Goal: Information Seeking & Learning: Understand process/instructions

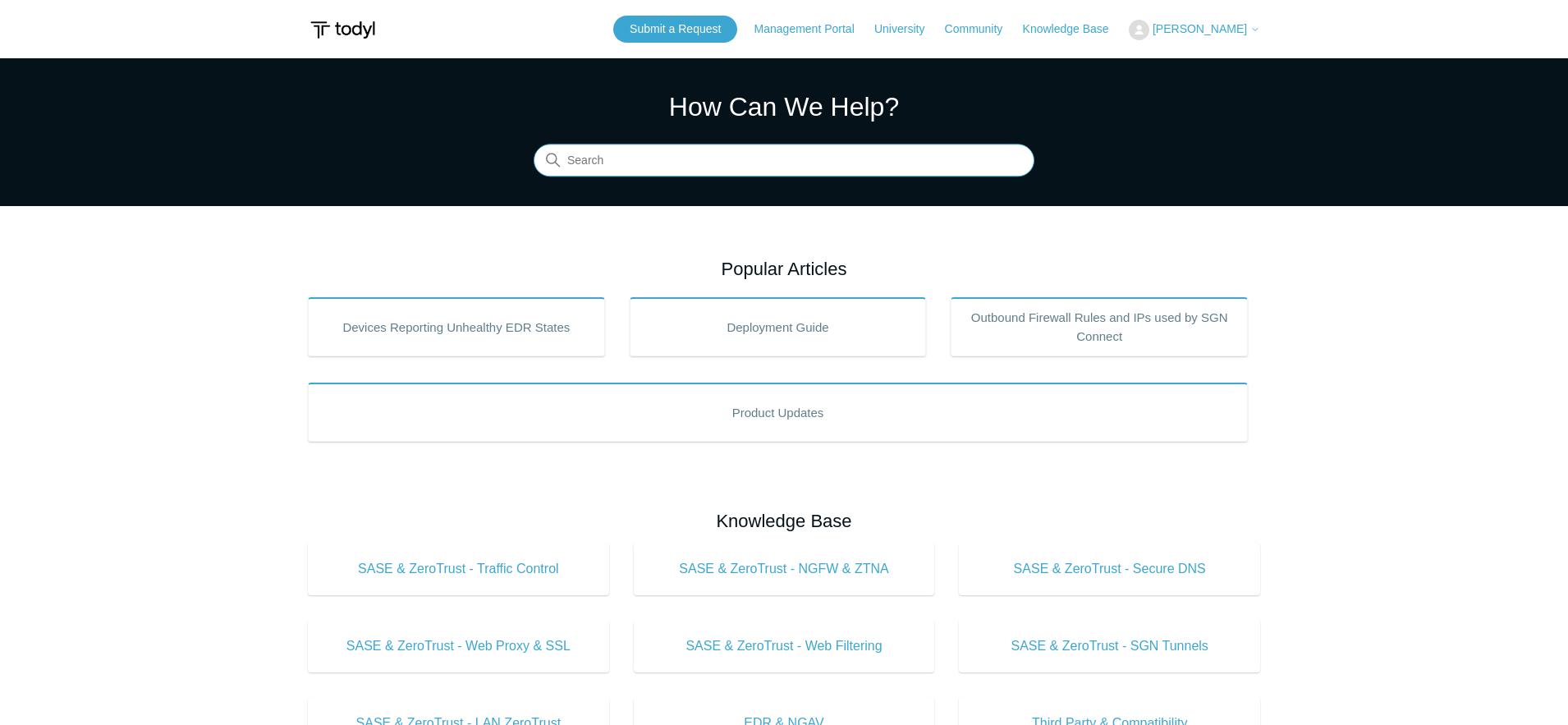
click at [617, 156] on input "Search" at bounding box center [783, 161] width 501 height 33
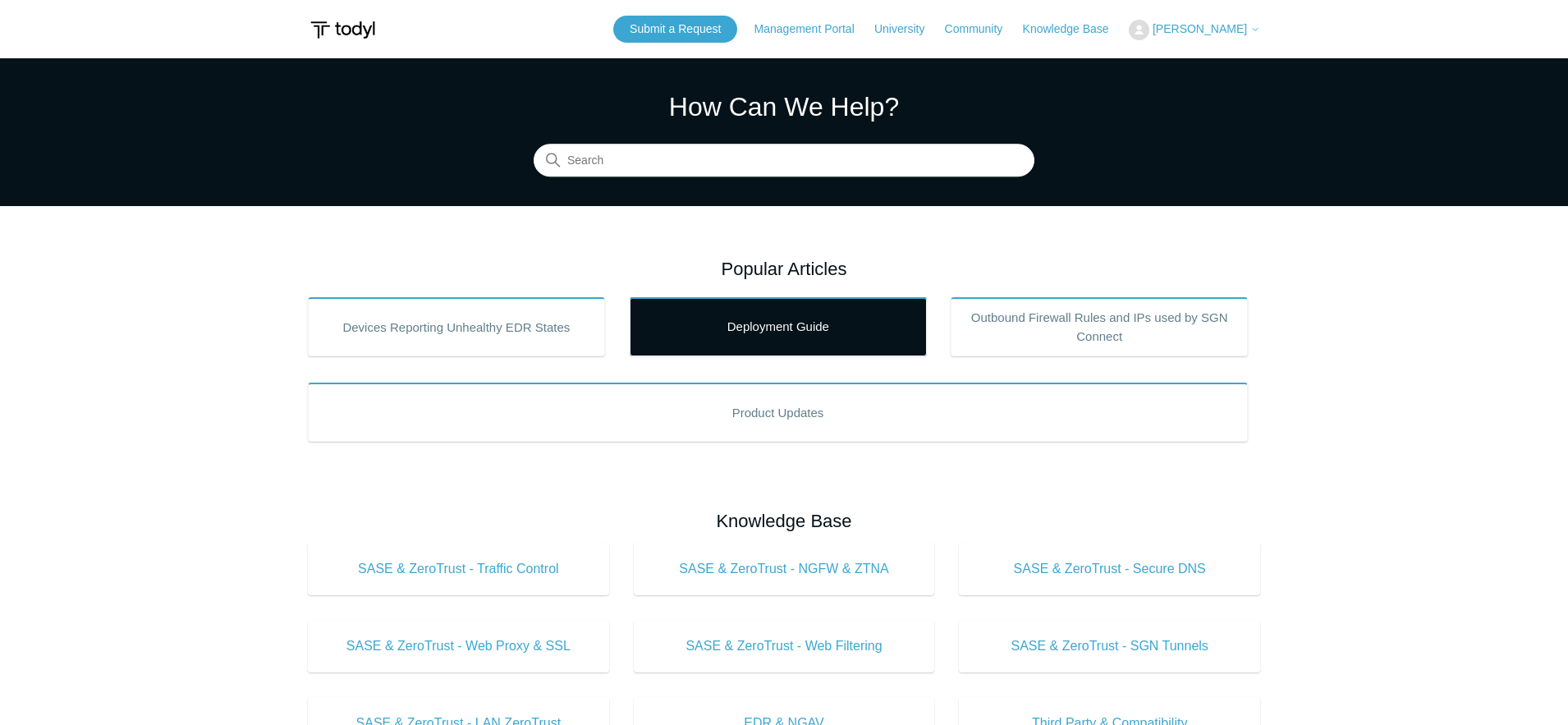
click at [753, 314] on link "Deployment Guide" at bounding box center [778, 326] width 297 height 59
